Goal: Check status

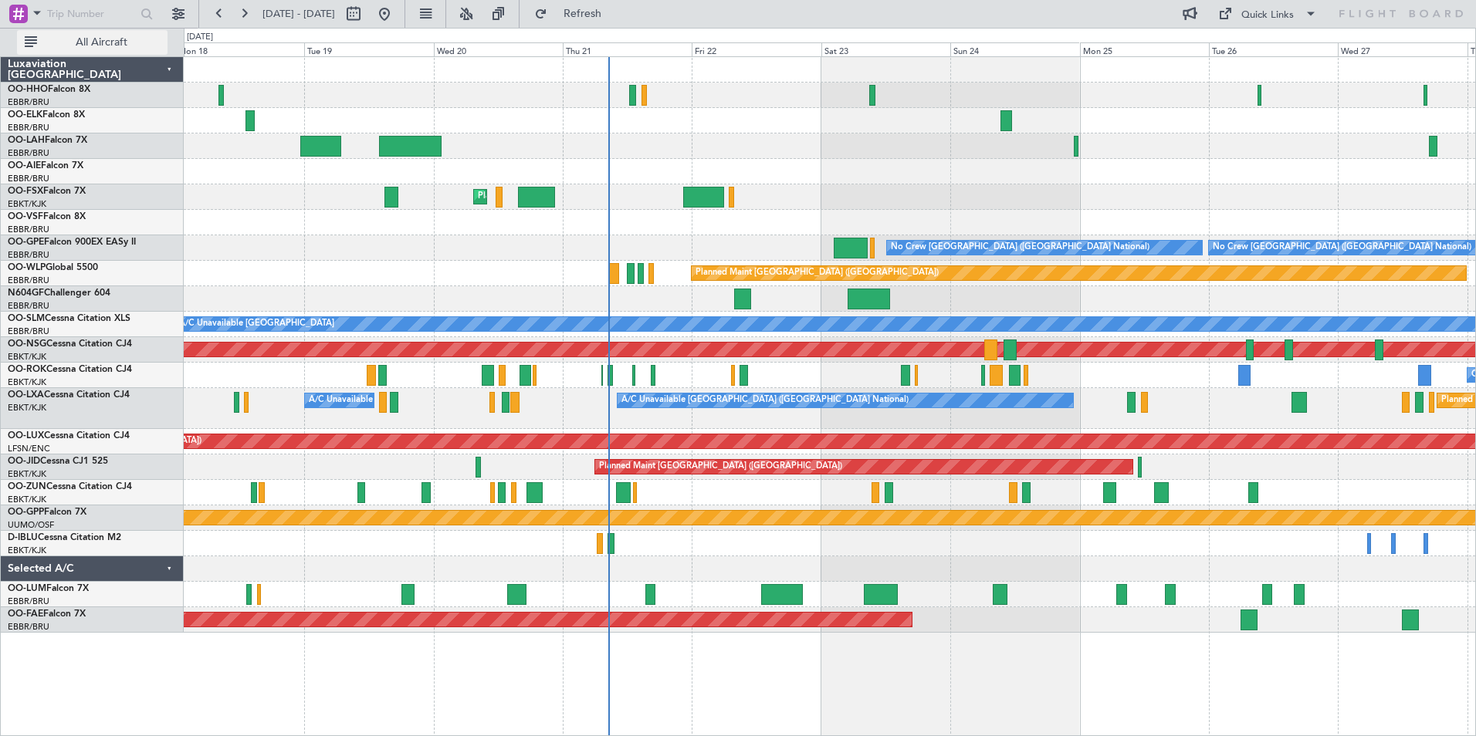
click at [100, 45] on span "All Aircraft" at bounding box center [101, 42] width 123 height 11
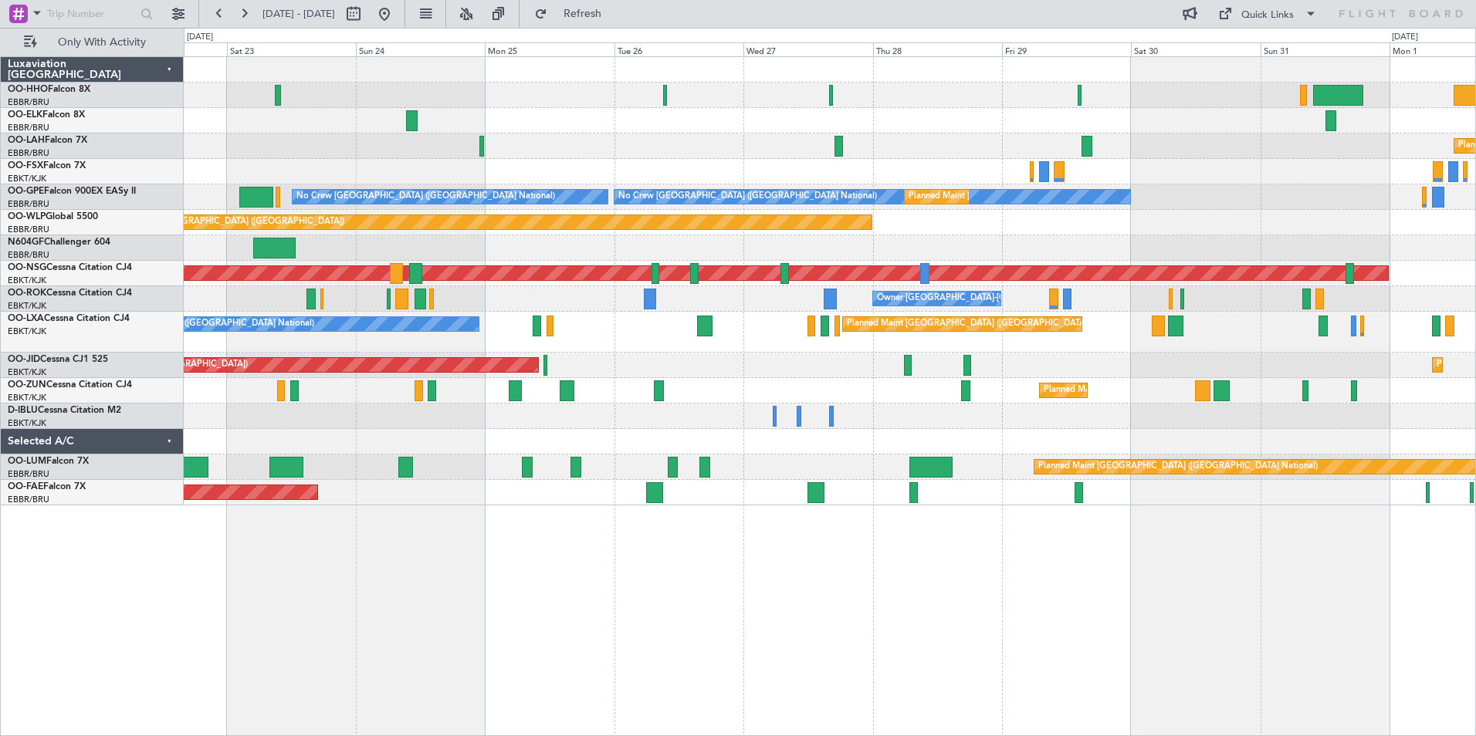
click at [553, 126] on div at bounding box center [829, 120] width 1291 height 25
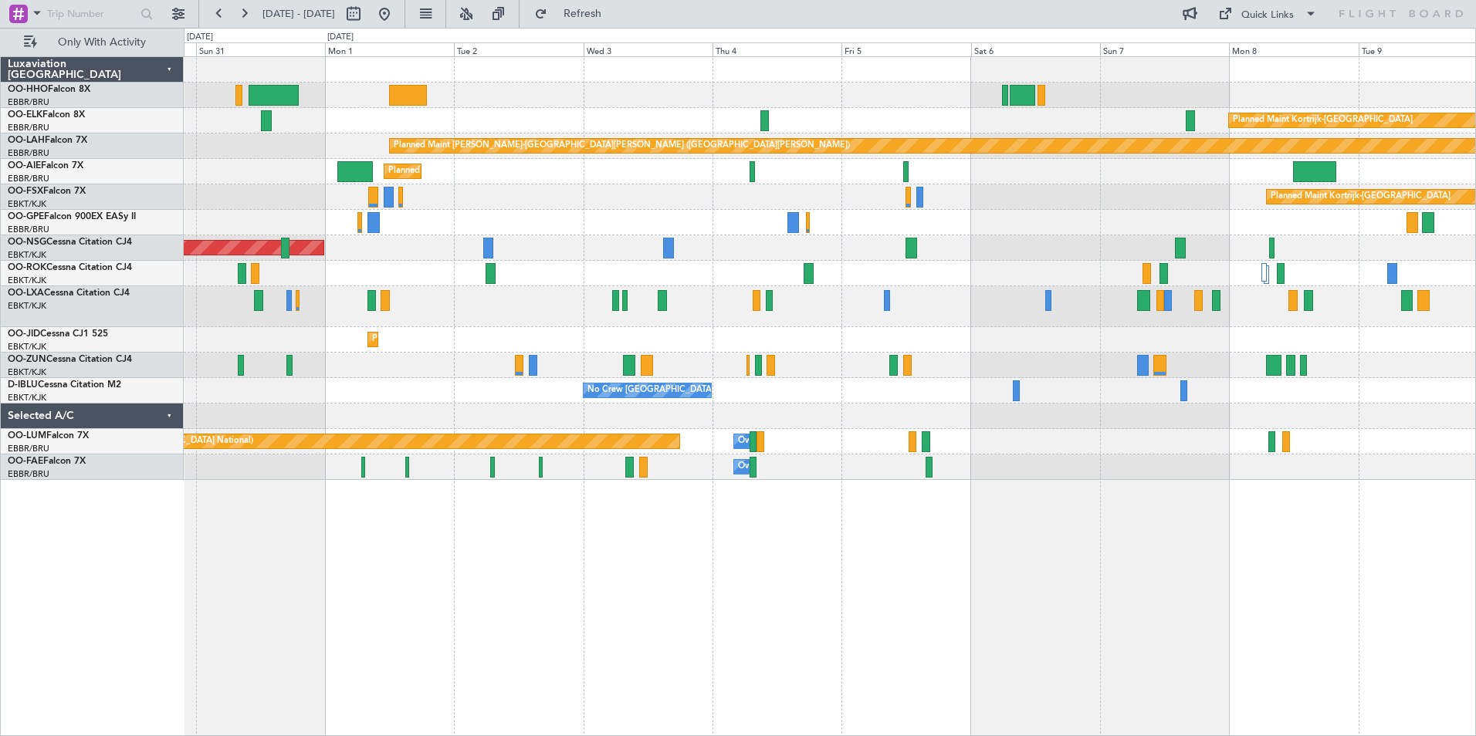
click at [329, 90] on div at bounding box center [829, 95] width 1291 height 25
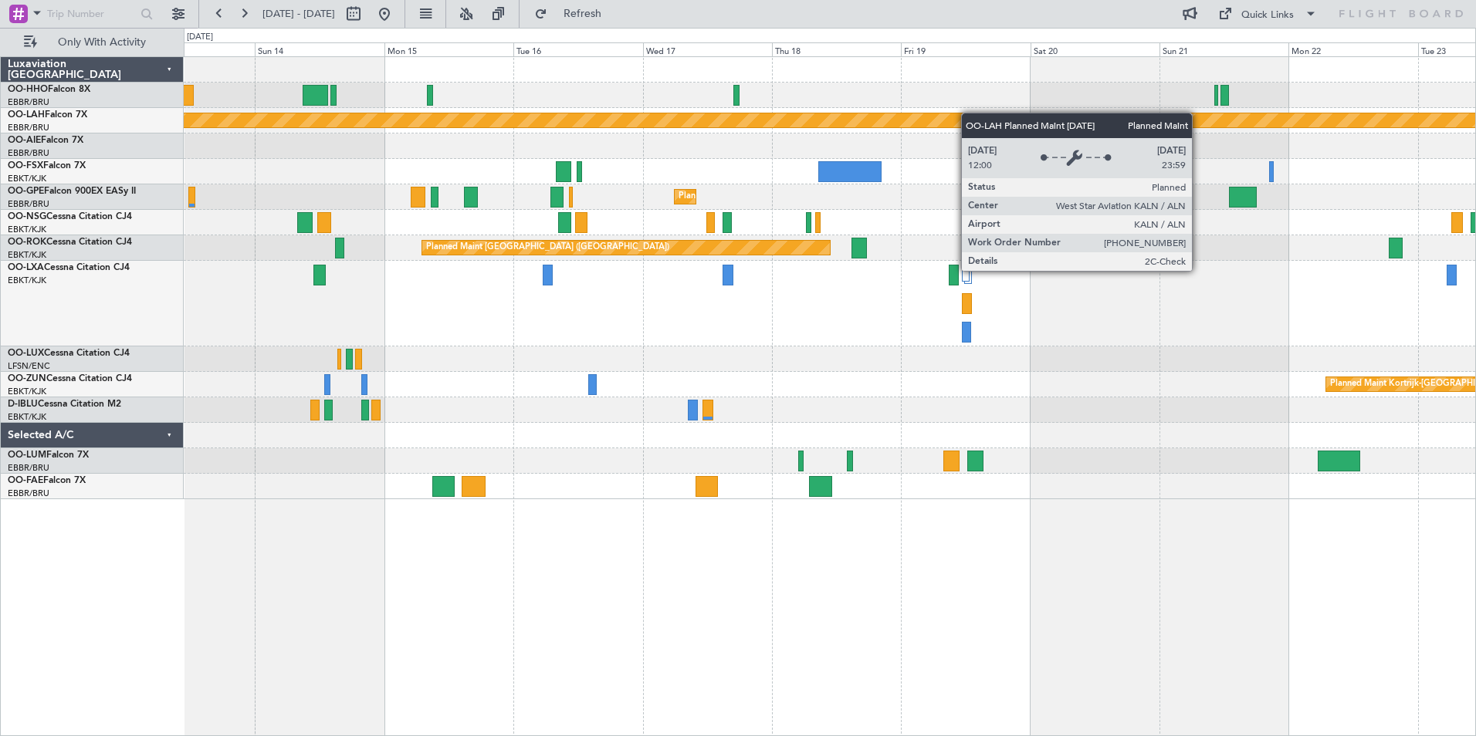
click at [725, 117] on div "Planned Maint [PERSON_NAME]-[GEOGRAPHIC_DATA][PERSON_NAME] ([GEOGRAPHIC_DATA][P…" at bounding box center [829, 278] width 1291 height 442
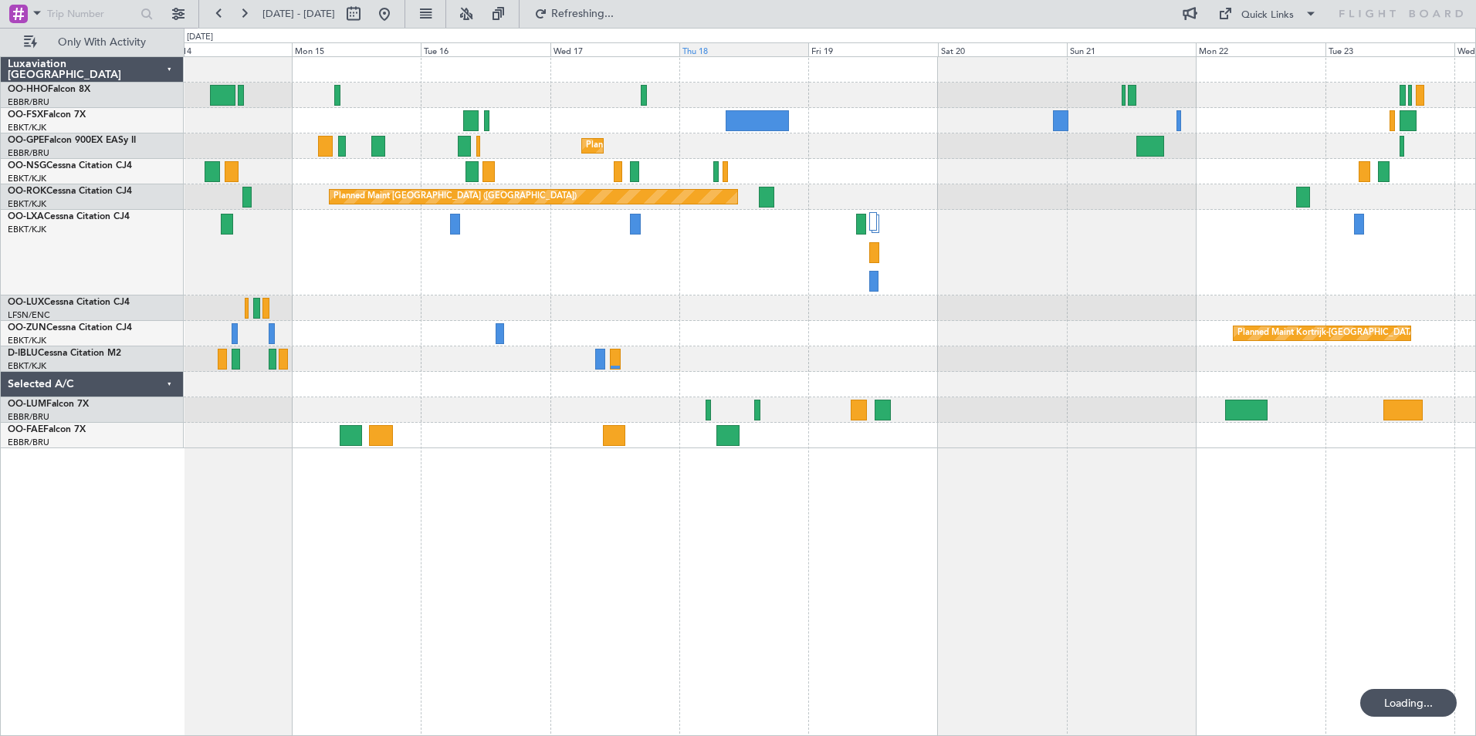
click at [756, 52] on div "Thu 18" at bounding box center [743, 49] width 129 height 14
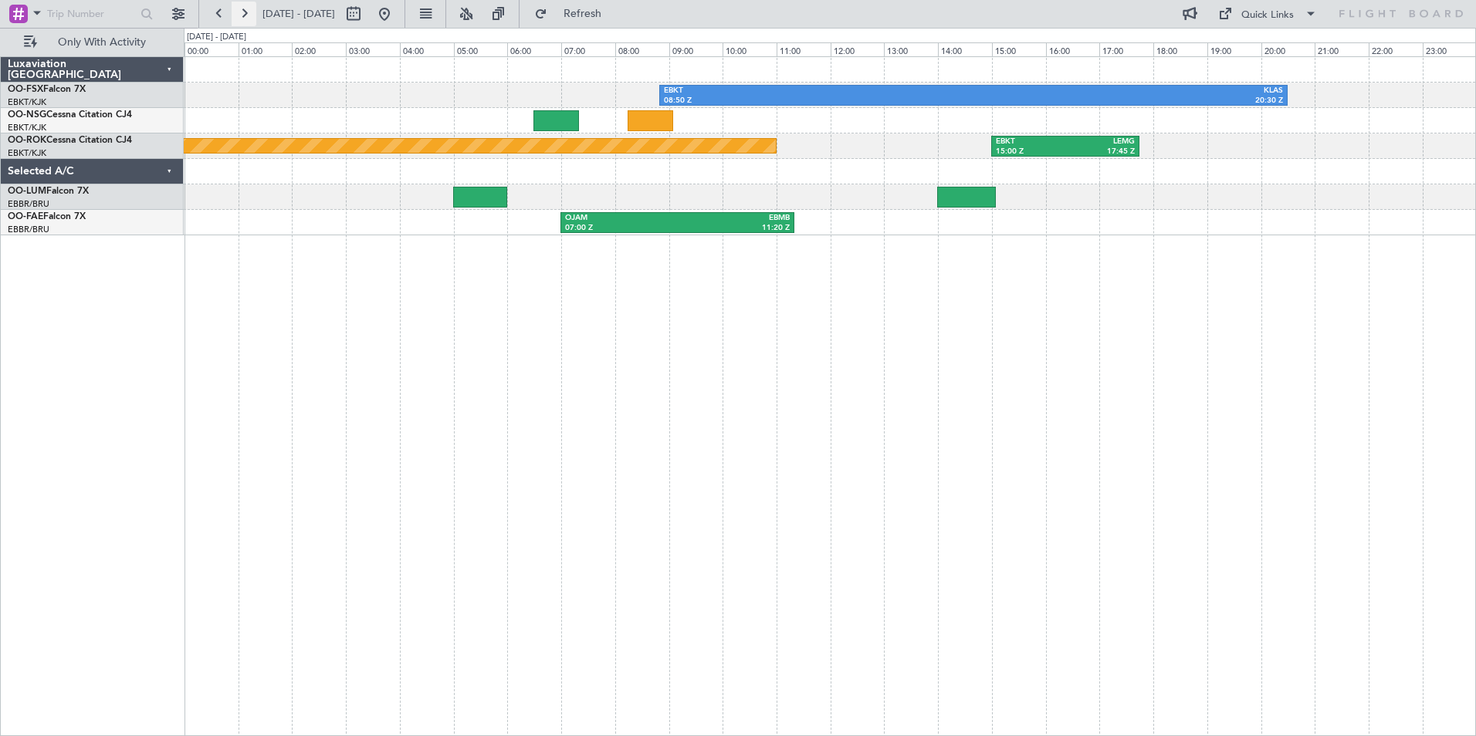
click at [247, 17] on button at bounding box center [244, 14] width 25 height 25
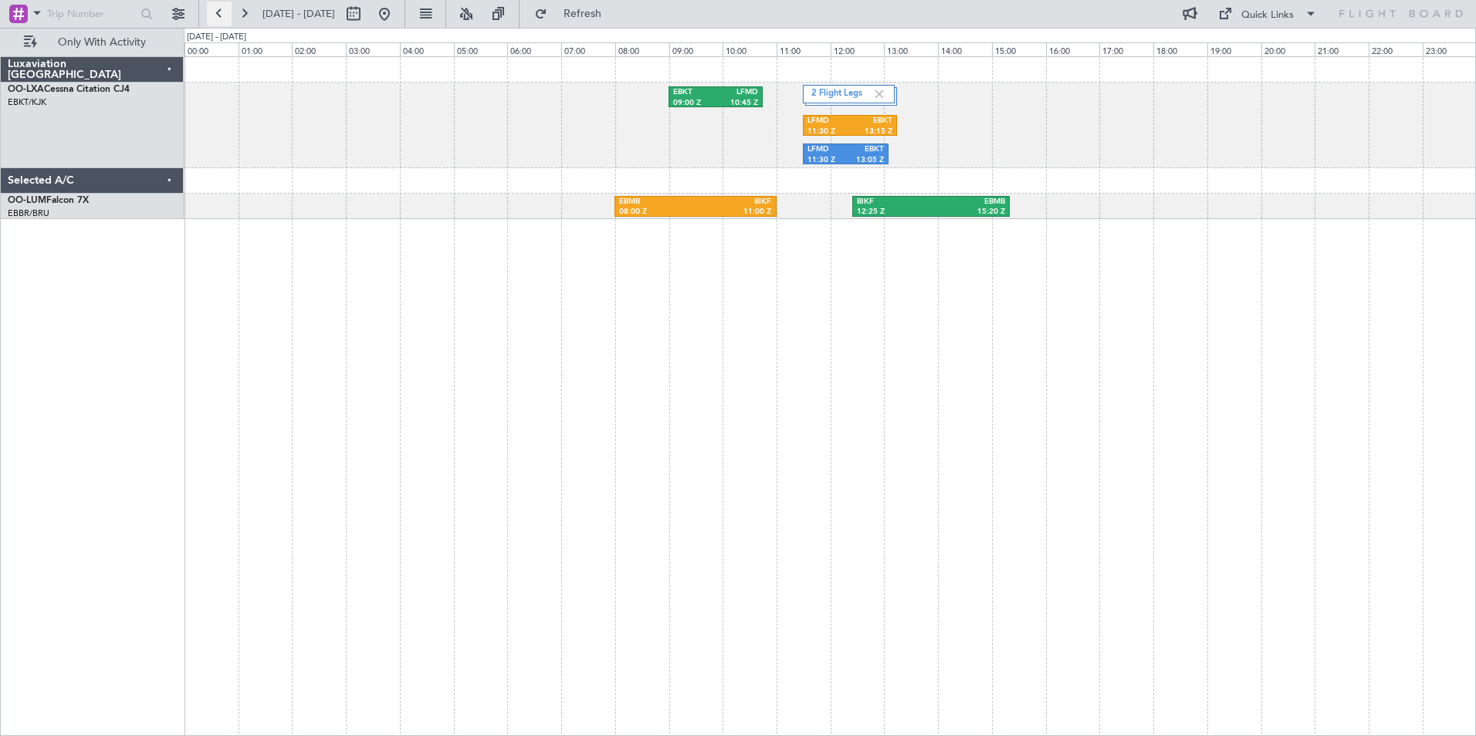
click at [217, 13] on button at bounding box center [219, 14] width 25 height 25
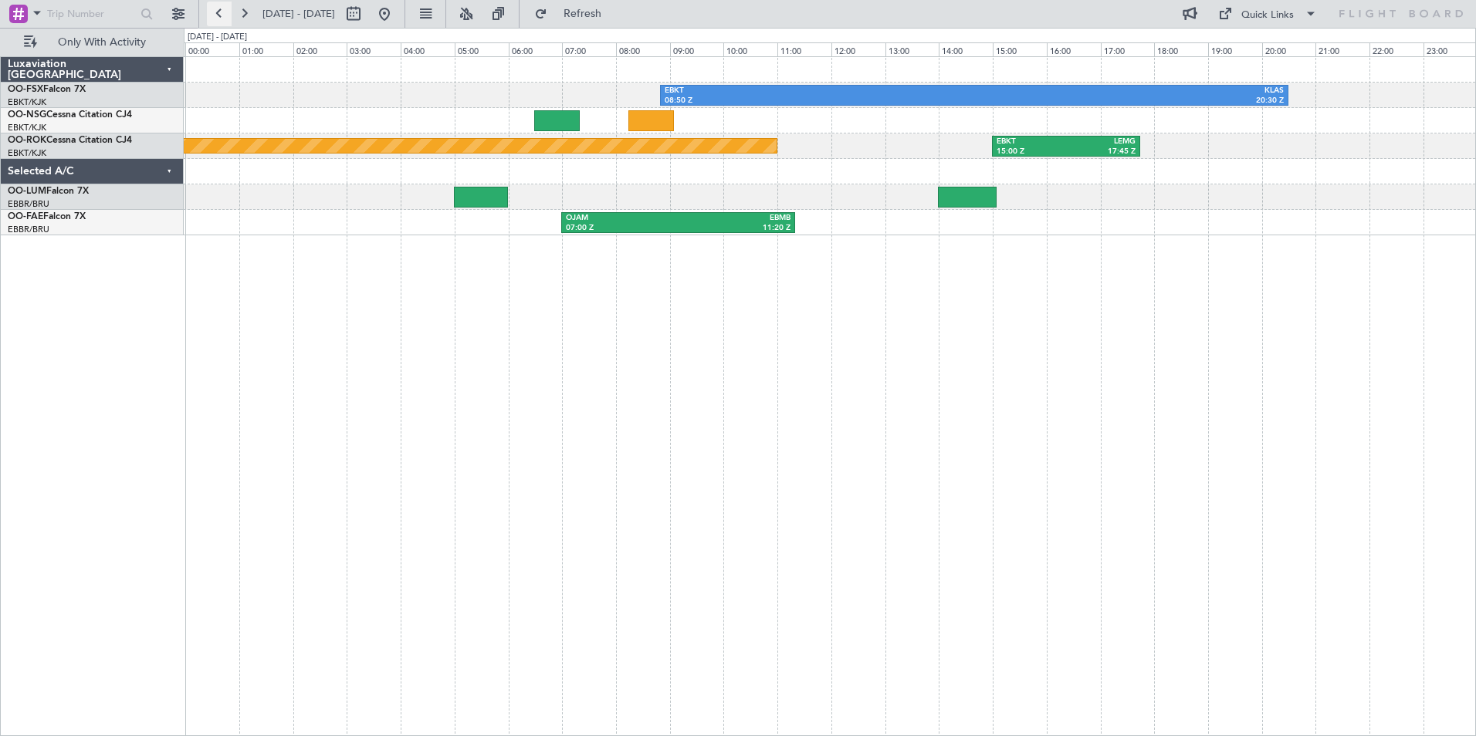
click at [222, 15] on button at bounding box center [219, 14] width 25 height 25
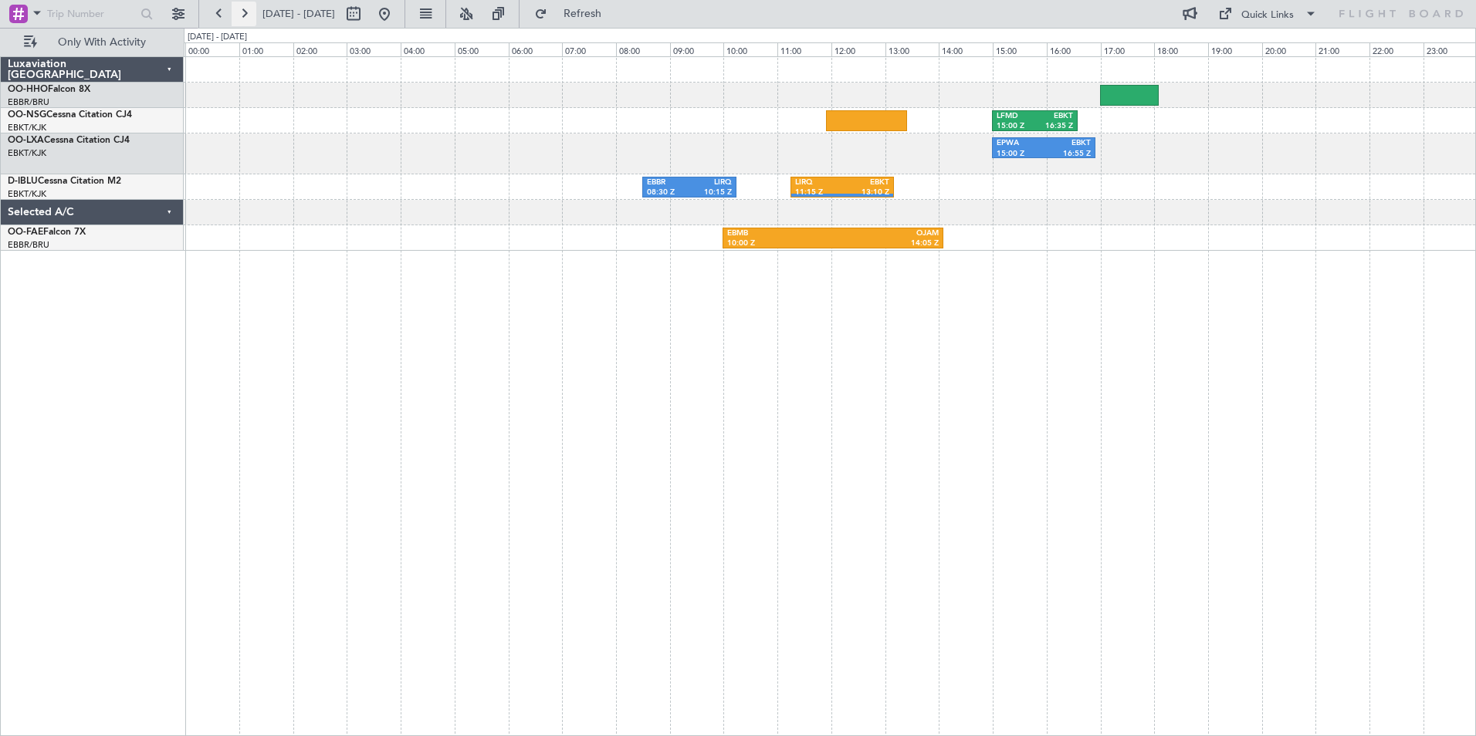
click at [245, 16] on button at bounding box center [244, 14] width 25 height 25
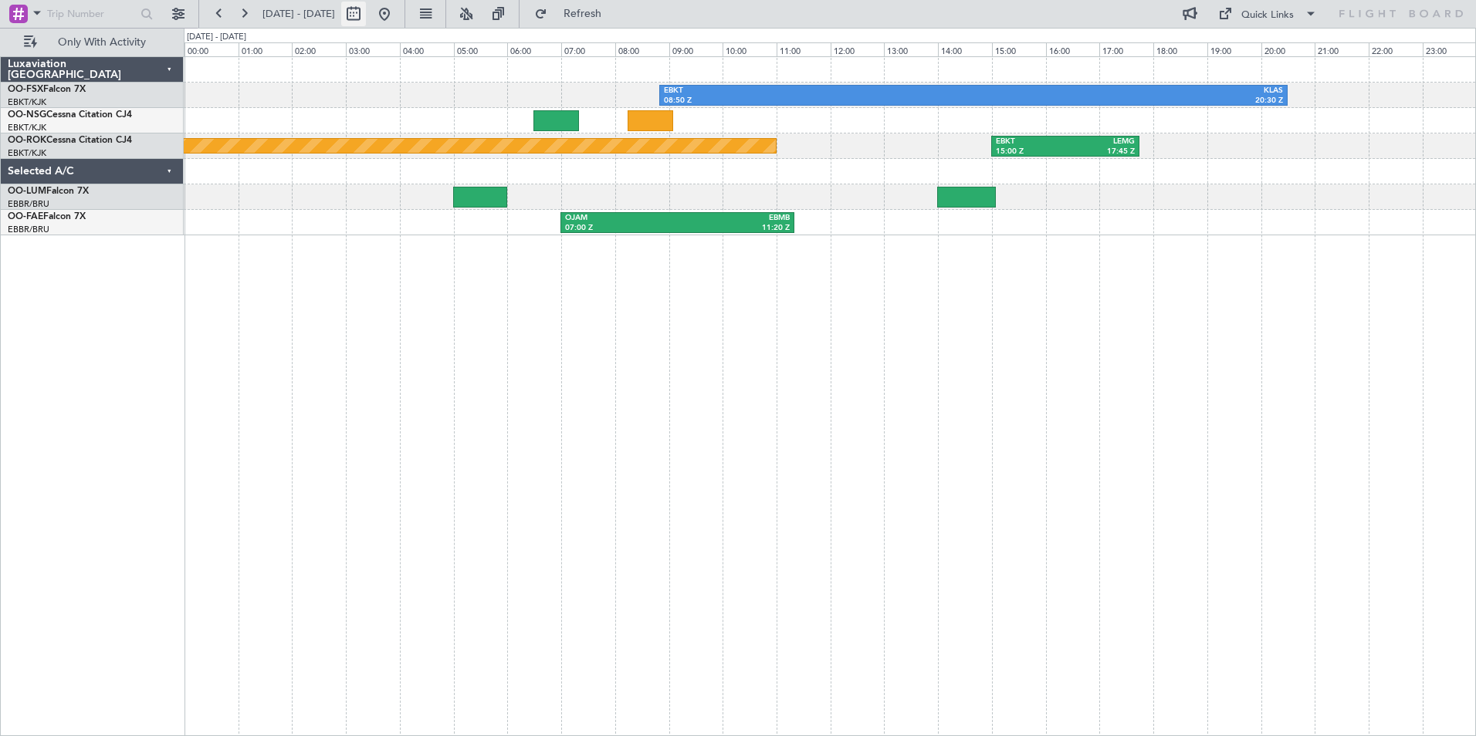
click at [366, 13] on button at bounding box center [353, 14] width 25 height 25
select select "9"
select select "2025"
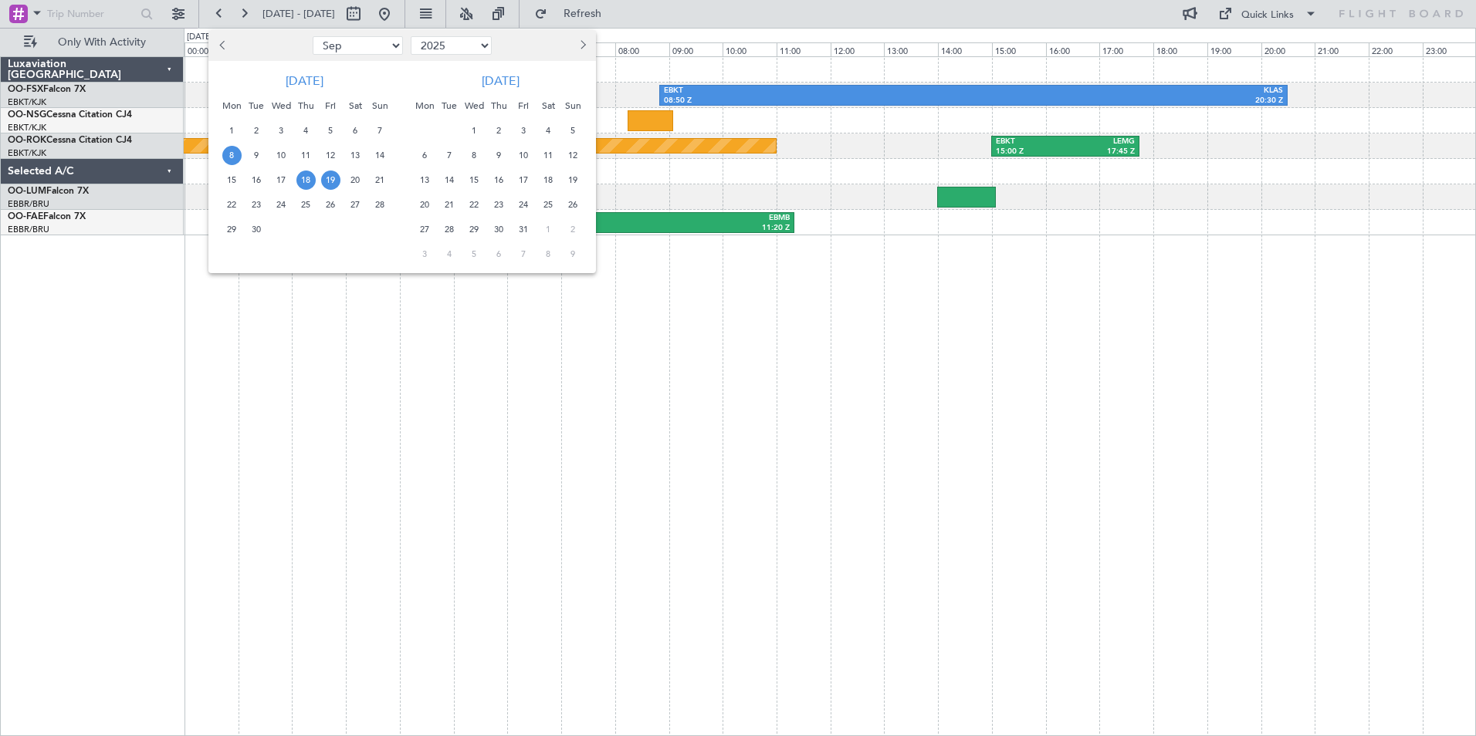
click at [232, 150] on span "8" at bounding box center [231, 155] width 19 height 19
click at [375, 151] on span "14" at bounding box center [380, 155] width 19 height 19
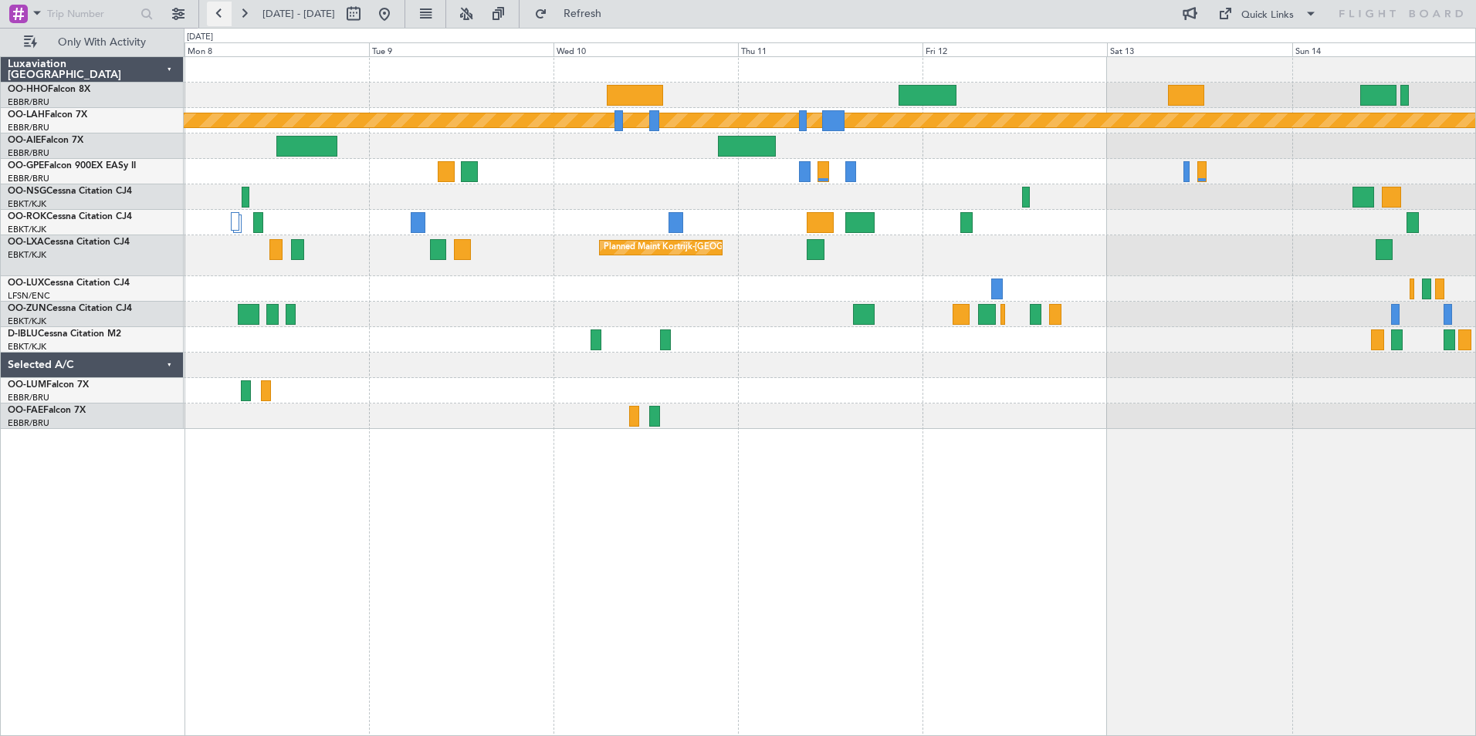
click at [216, 6] on button at bounding box center [219, 14] width 25 height 25
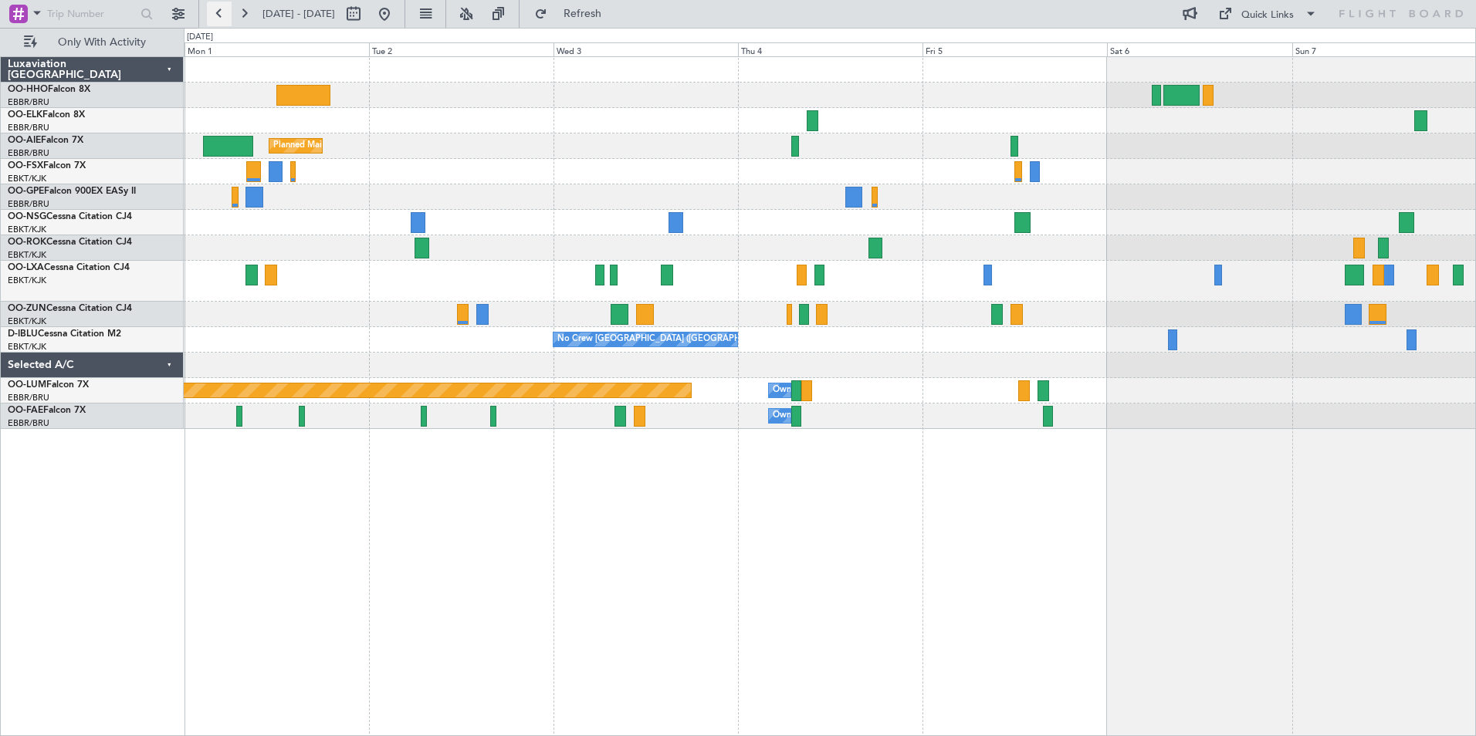
click at [216, 6] on button at bounding box center [219, 14] width 25 height 25
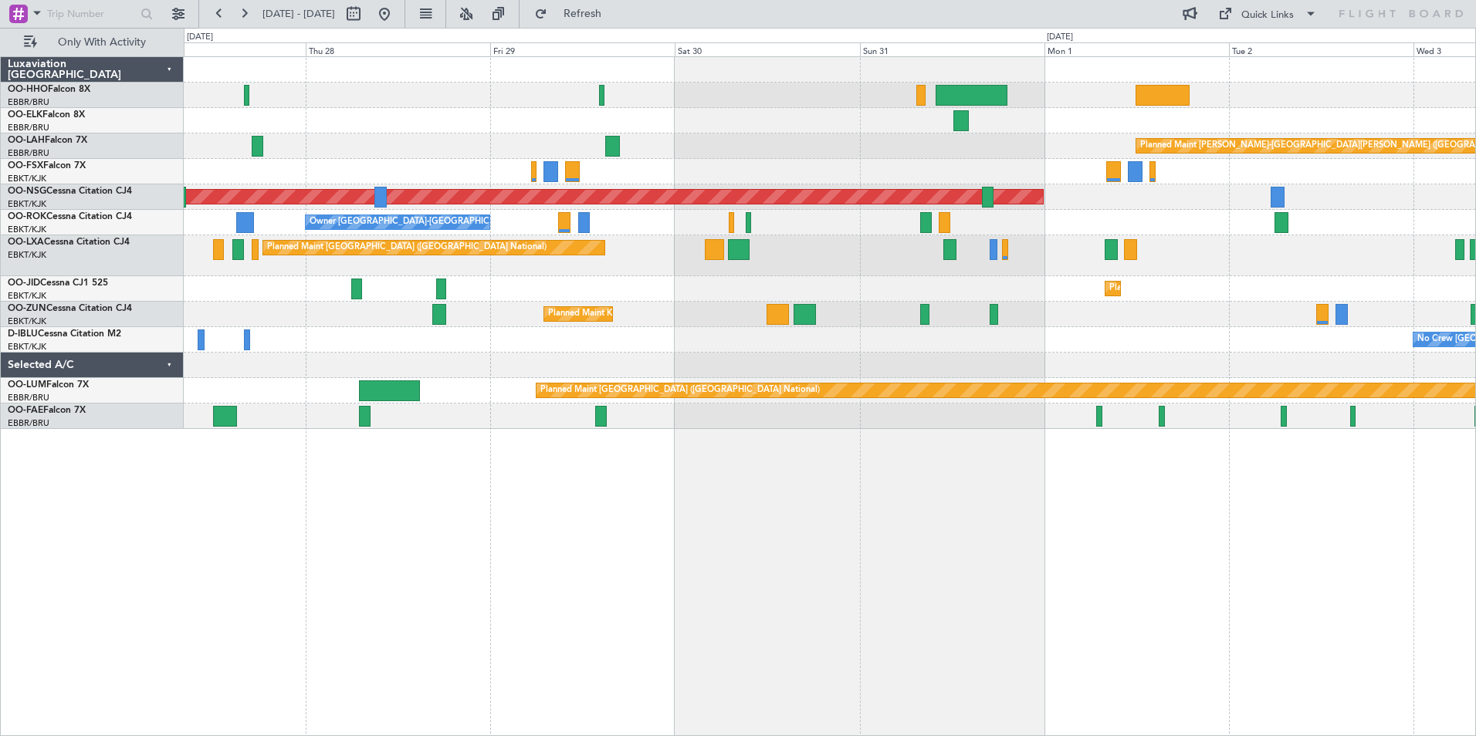
click at [905, 127] on div at bounding box center [829, 120] width 1291 height 25
